Goal: Entertainment & Leisure: Consume media (video, audio)

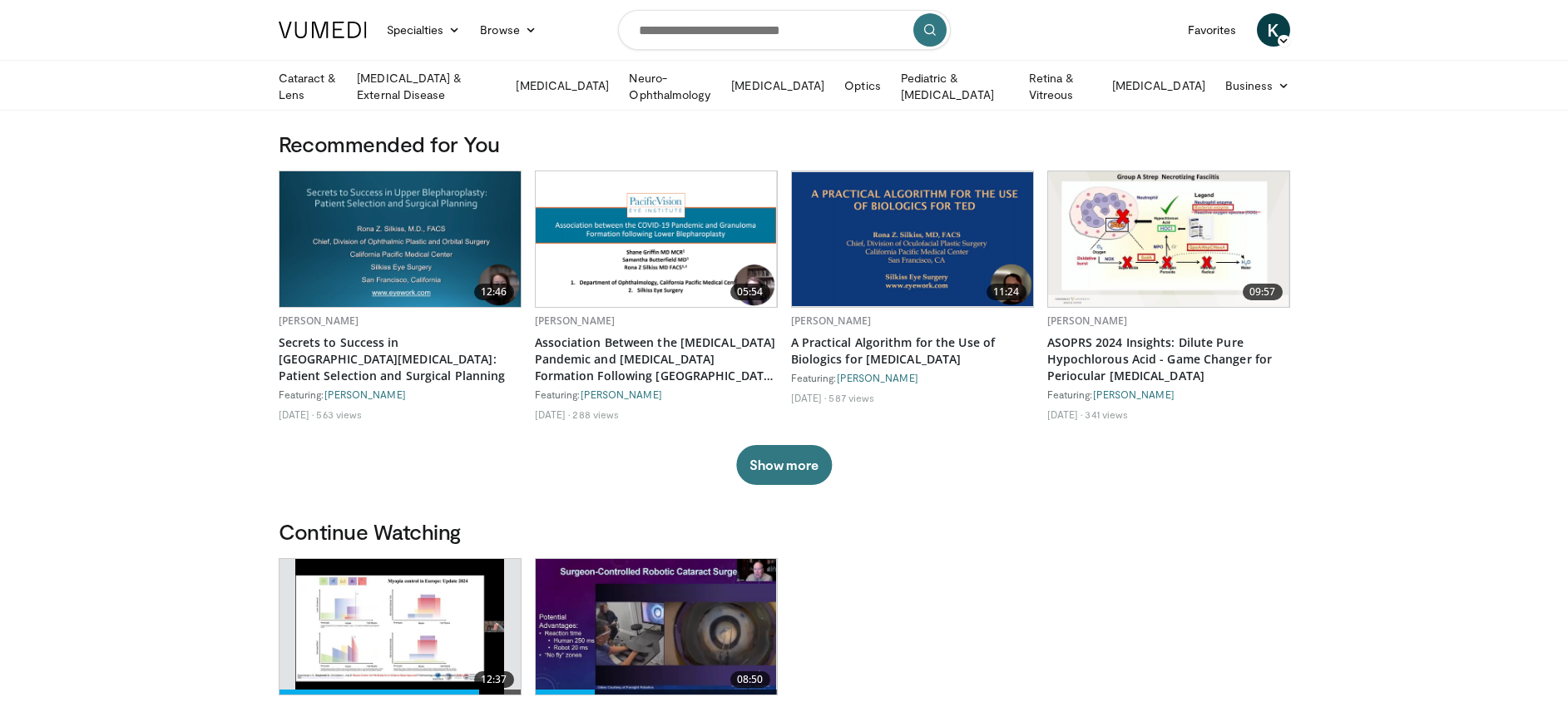
click at [405, 254] on img at bounding box center [400, 239] width 241 height 135
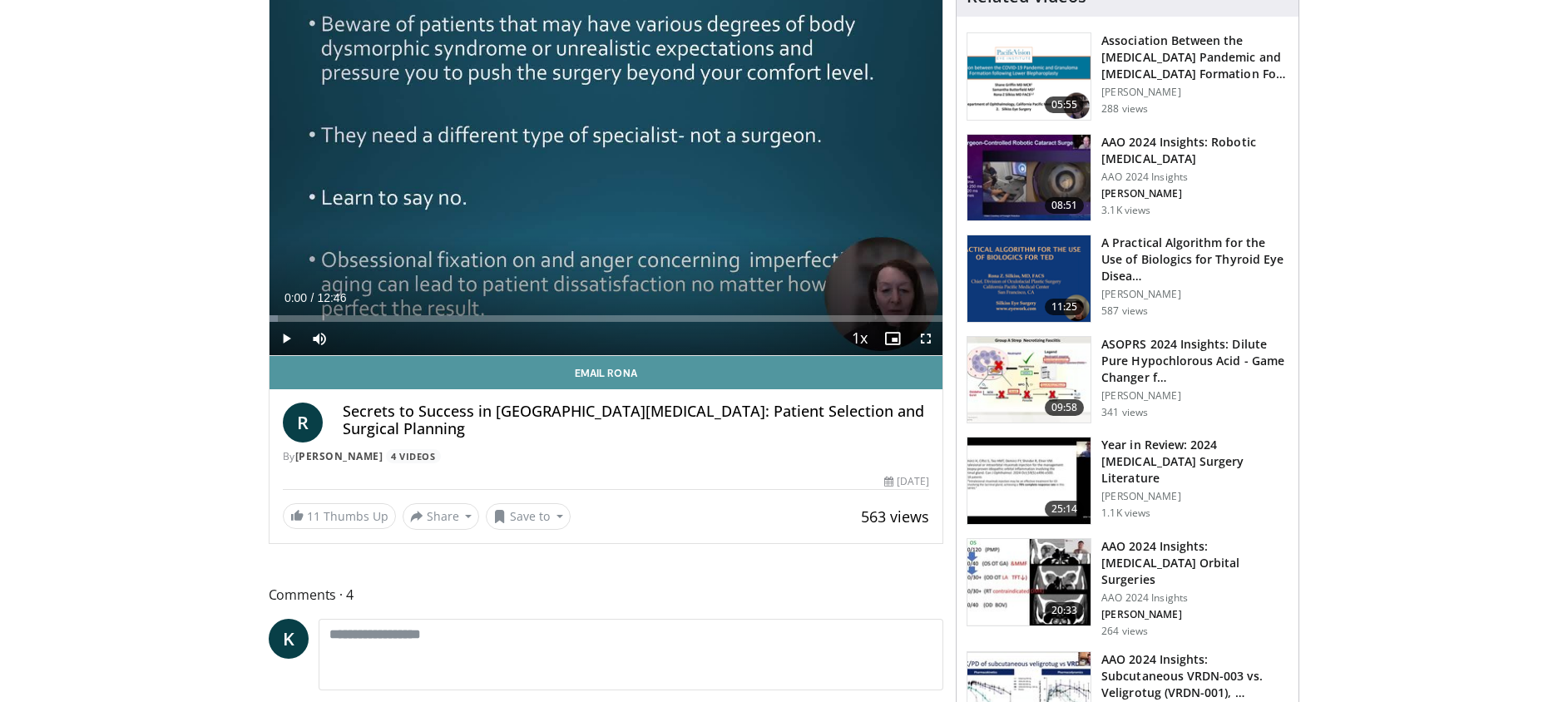
scroll to position [162, 0]
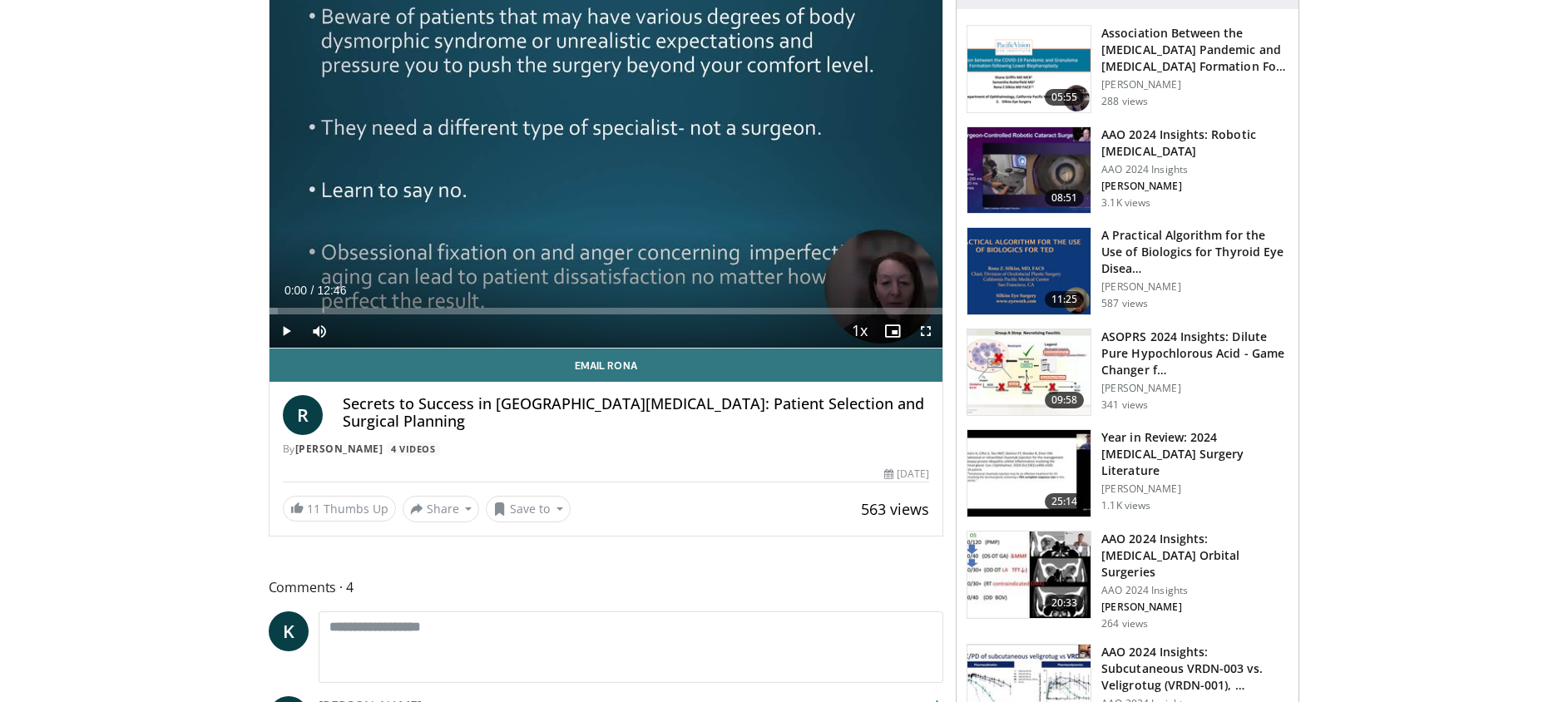
click at [291, 327] on span "Video Player" at bounding box center [286, 330] width 33 height 33
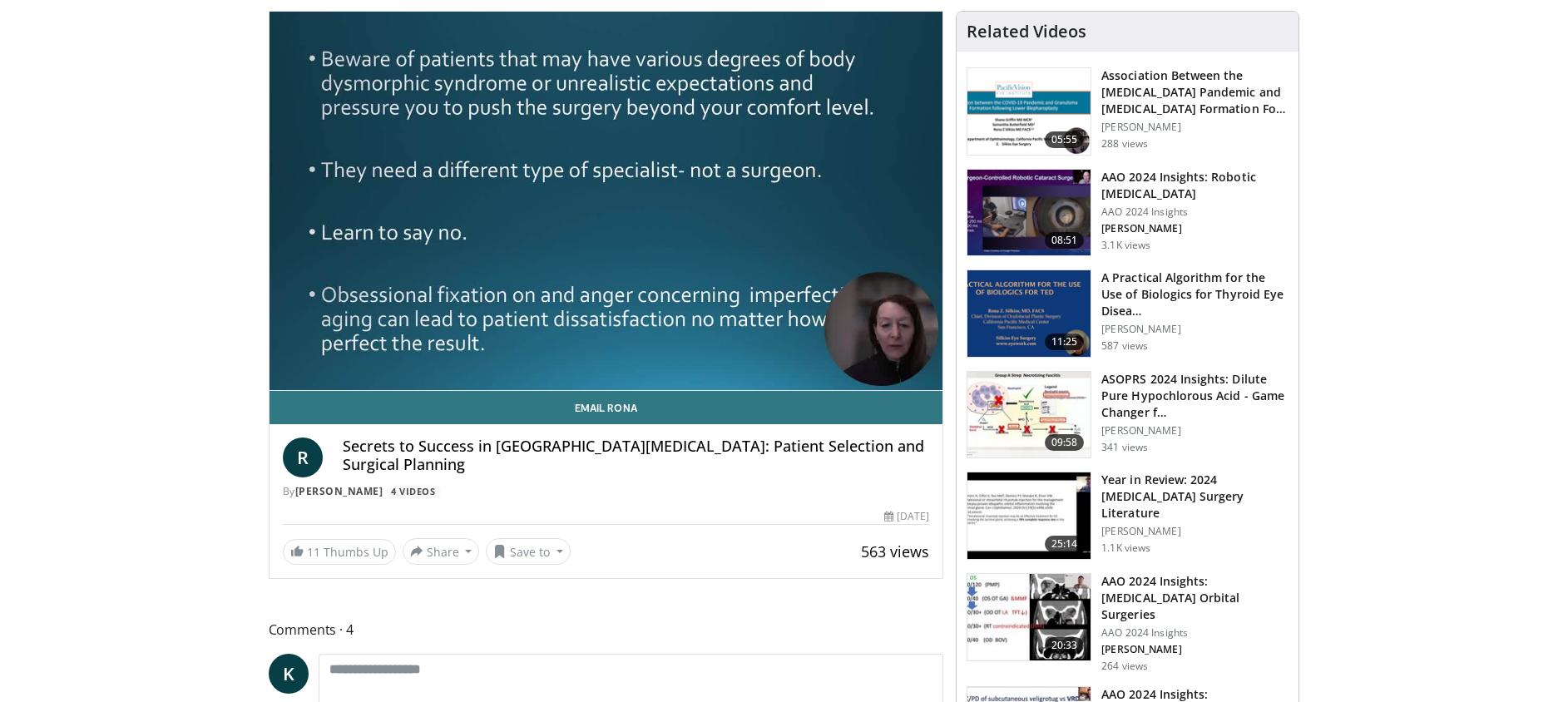
scroll to position [0, 0]
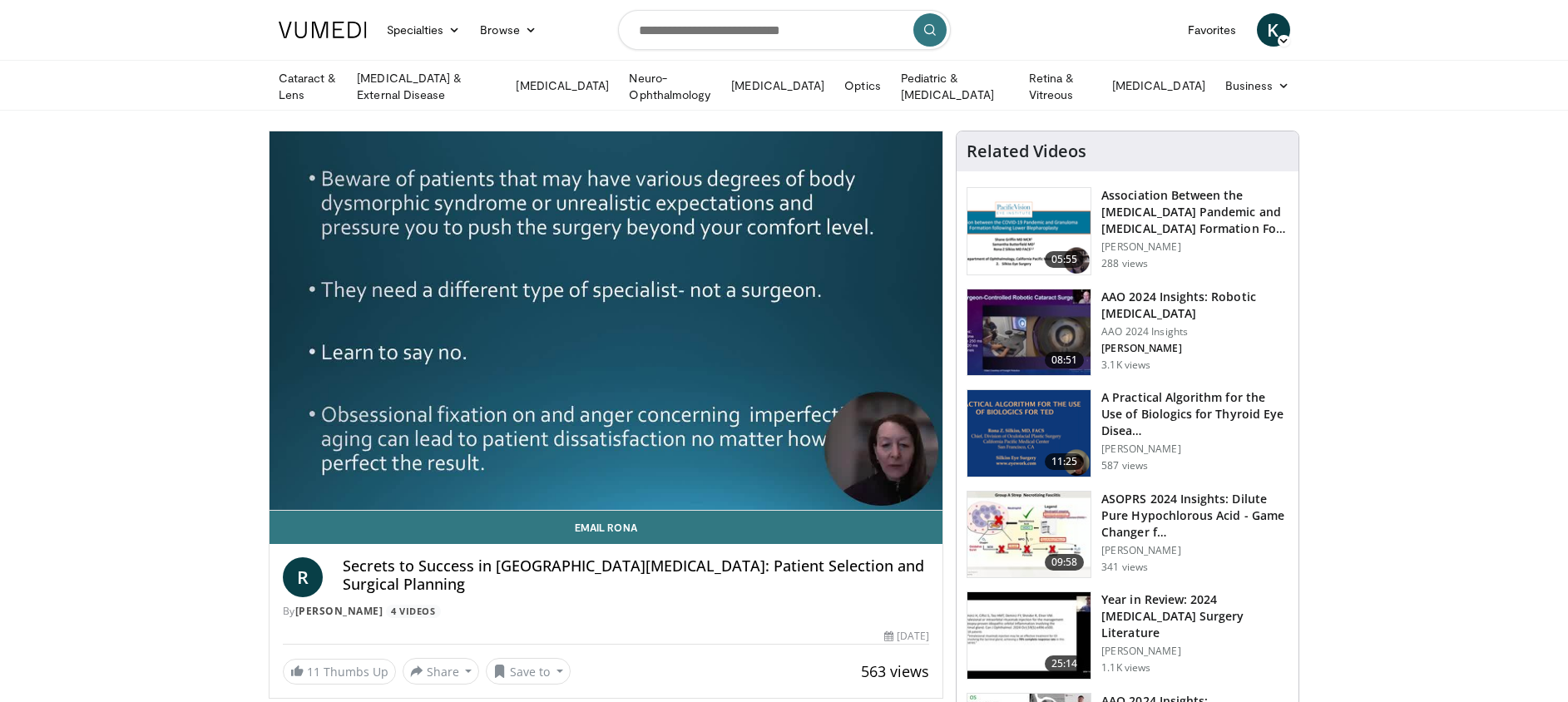
click at [289, 490] on video-js "**********" at bounding box center [606, 321] width 673 height 379
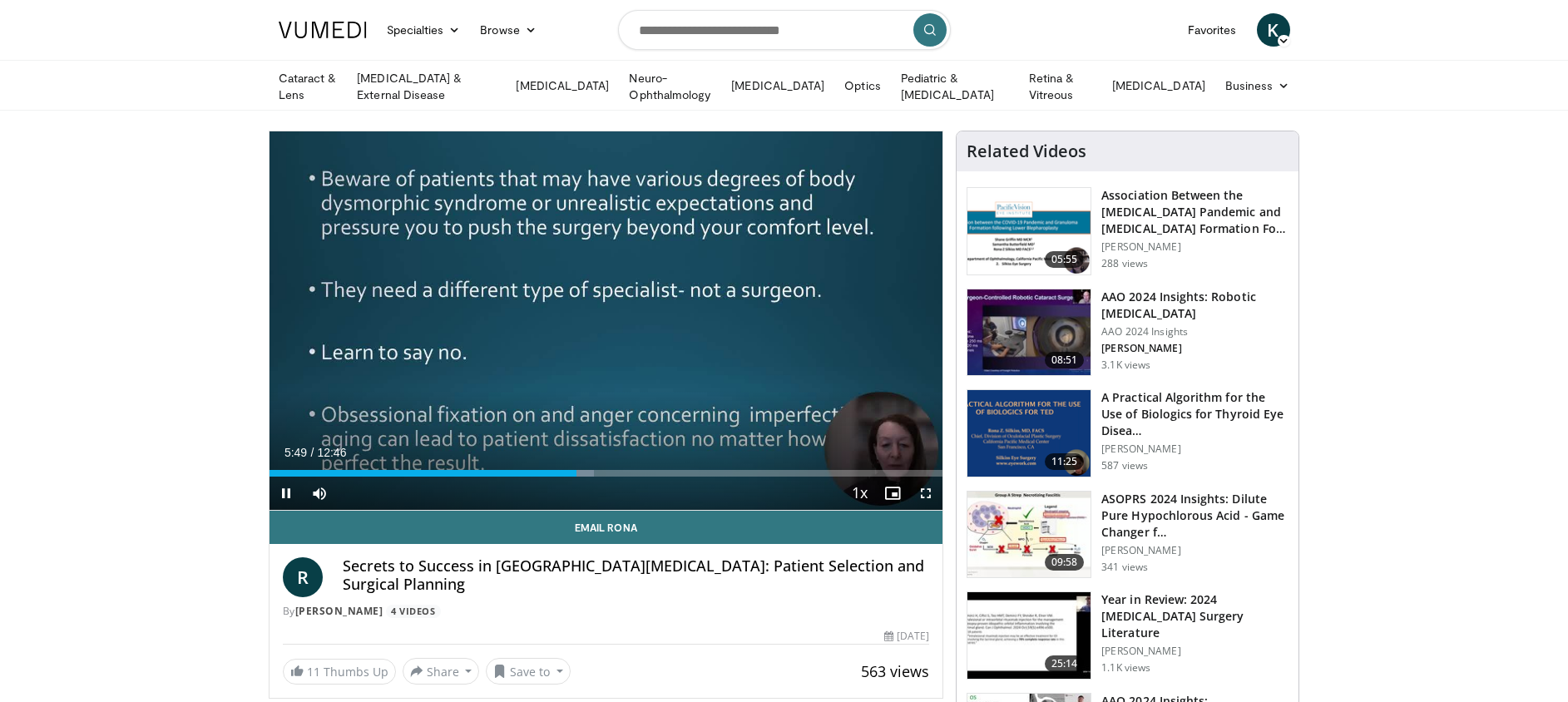
click at [285, 491] on span "Video Player" at bounding box center [286, 492] width 33 height 33
click at [650, 471] on div "Progress Bar" at bounding box center [651, 473] width 2 height 7
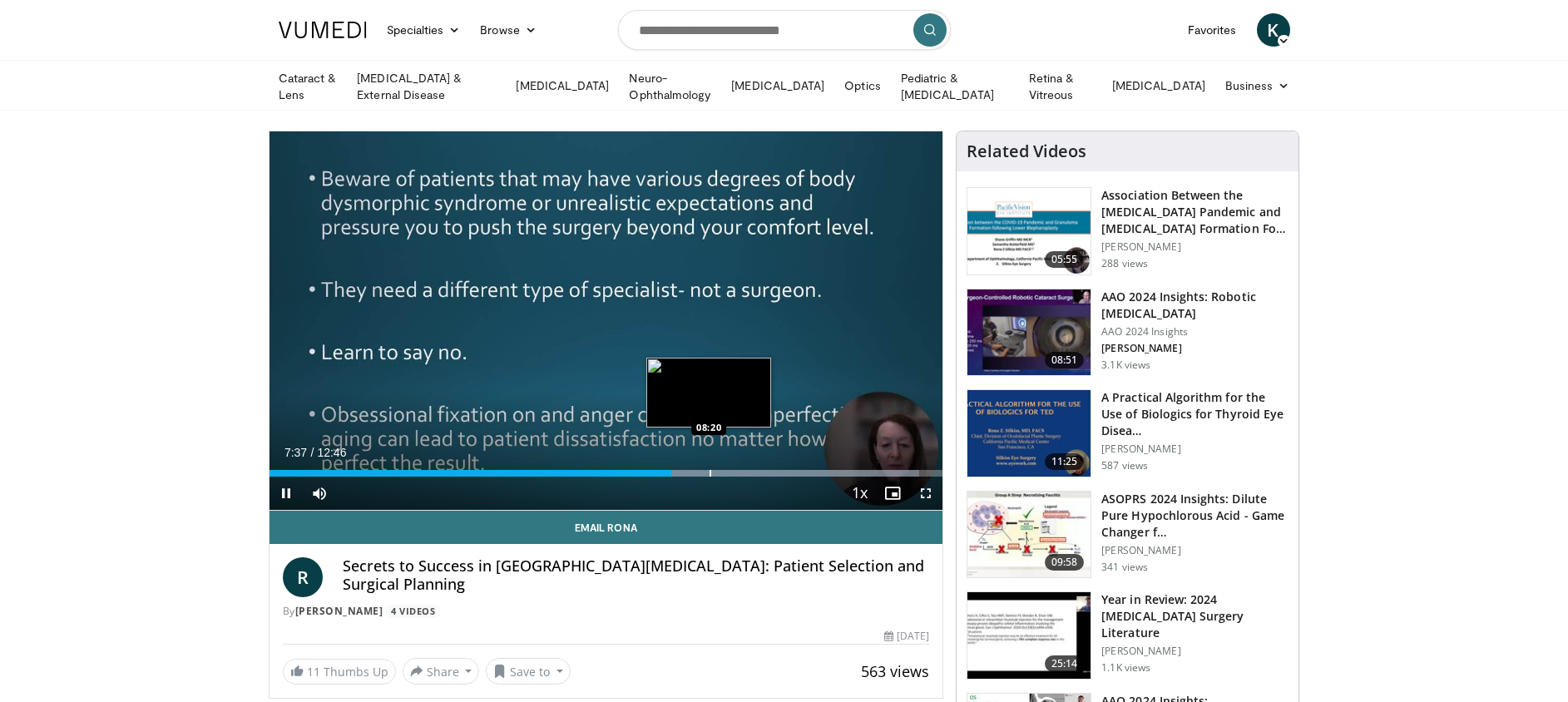
click at [710, 470] on div "Progress Bar" at bounding box center [710, 473] width 2 height 7
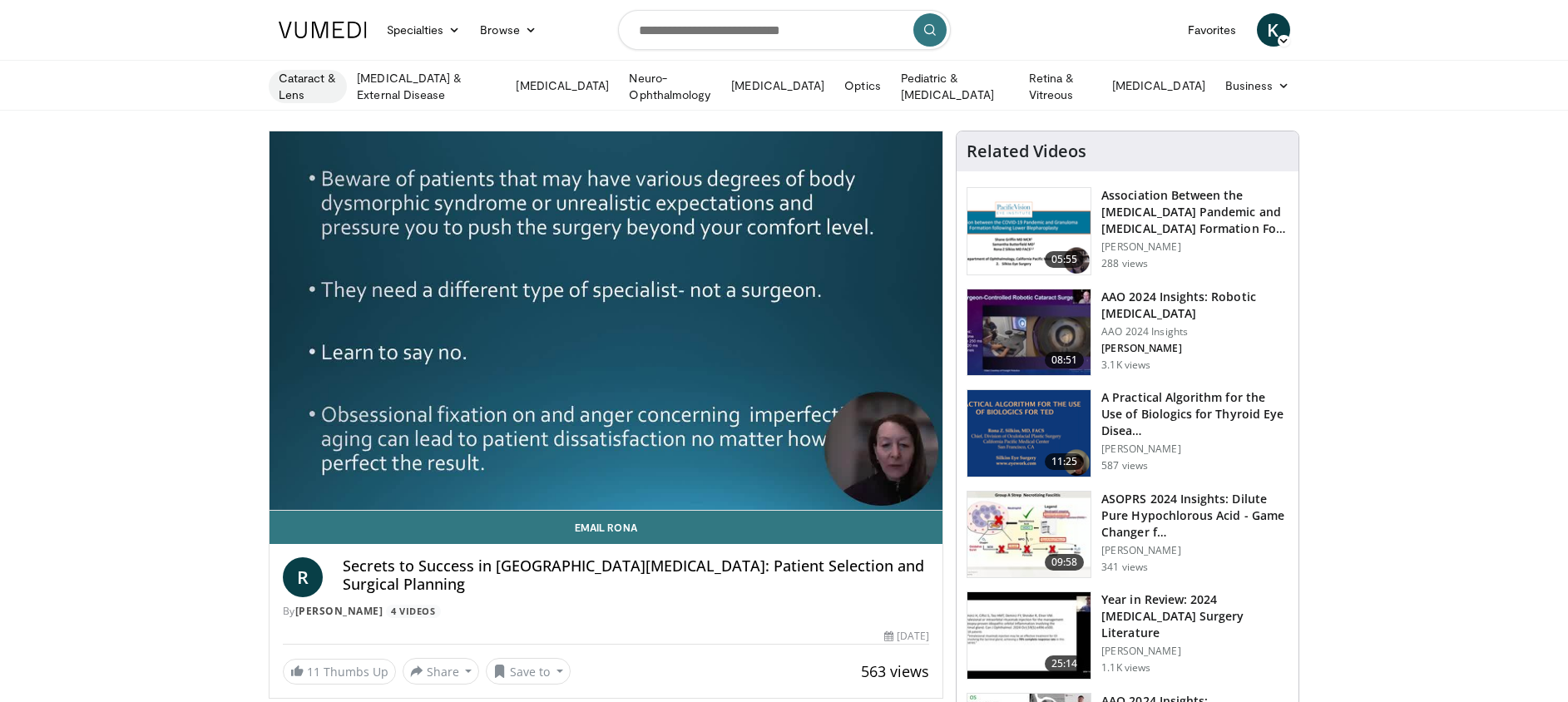
click at [312, 83] on link "Cataract & Lens" at bounding box center [308, 86] width 79 height 33
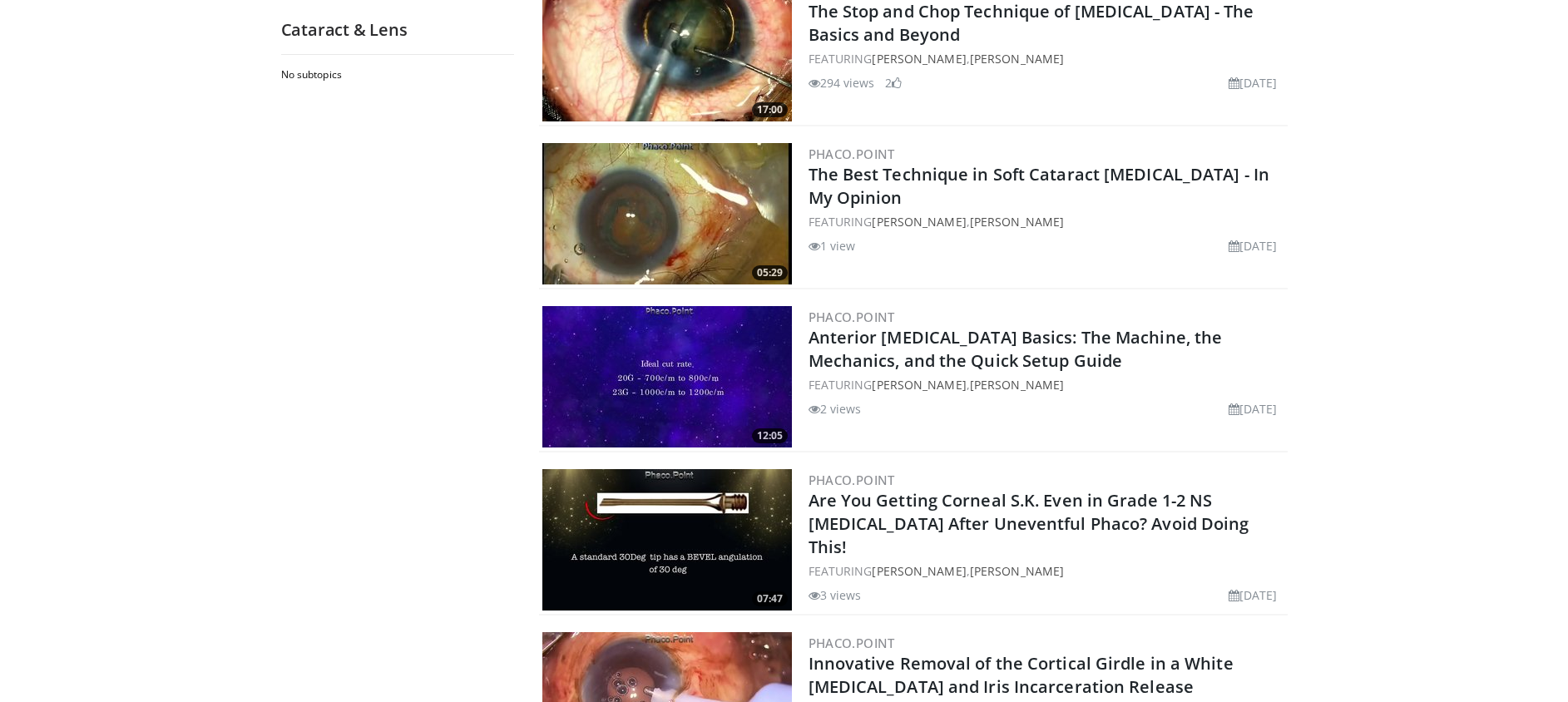
scroll to position [2170, 0]
